Goal: Task Accomplishment & Management: Use online tool/utility

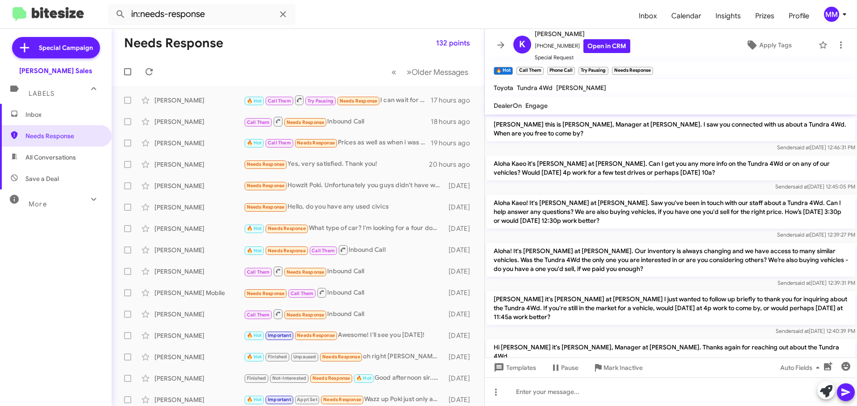
scroll to position [45, 0]
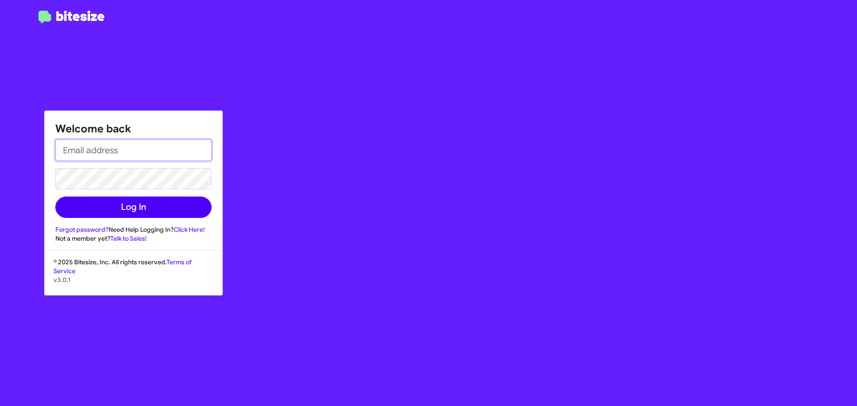
type input "[EMAIL_ADDRESS][DOMAIN_NAME]"
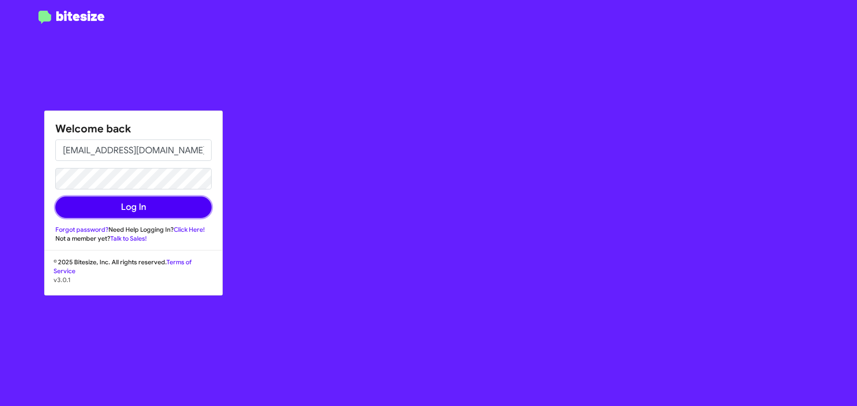
click at [131, 206] on button "Log In" at bounding box center [133, 207] width 156 height 21
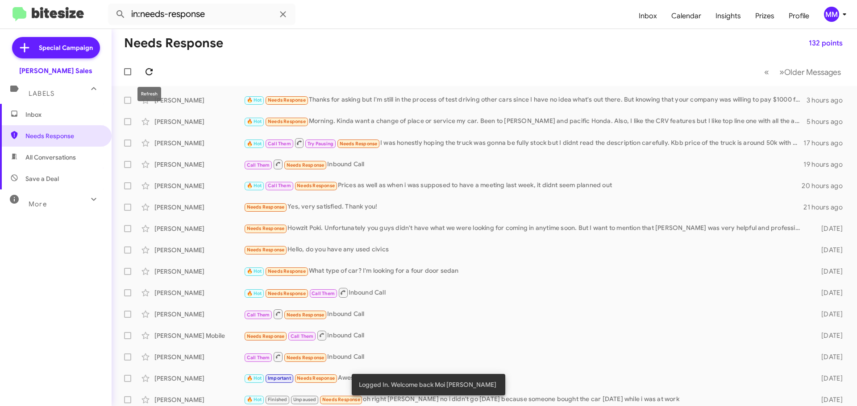
click at [150, 69] on icon at bounding box center [148, 71] width 7 height 7
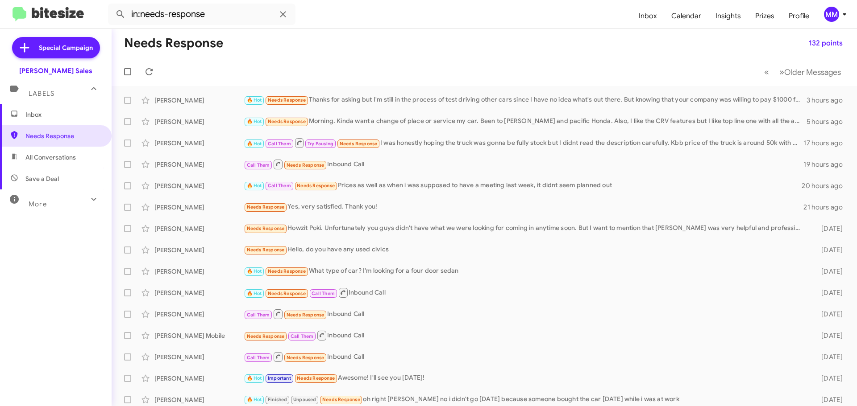
click at [45, 115] on span "Inbox" at bounding box center [63, 114] width 76 height 9
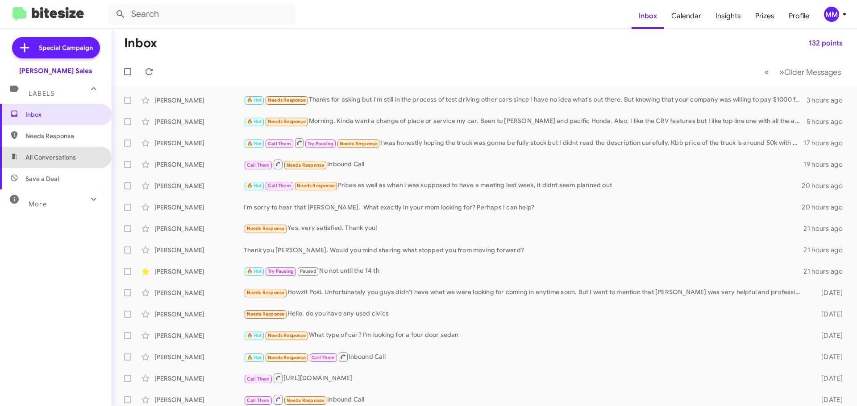
click at [58, 159] on span "All Conversations" at bounding box center [50, 157] width 50 height 9
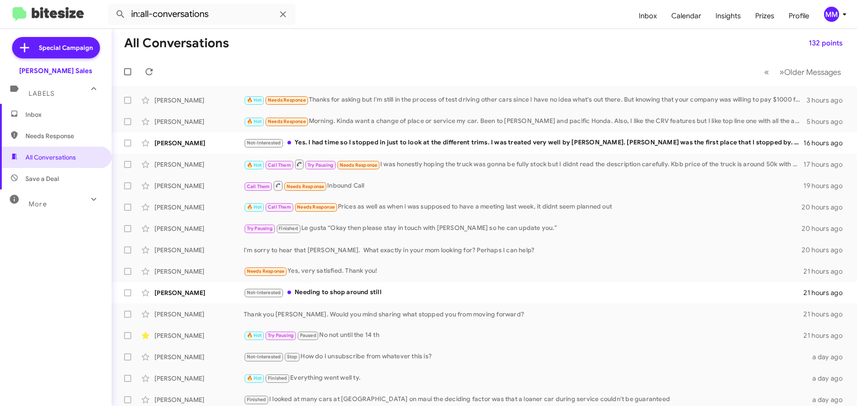
click at [57, 137] on span "Needs Response" at bounding box center [63, 136] width 76 height 9
type input "in:needs-response"
